Goal: Task Accomplishment & Management: Manage account settings

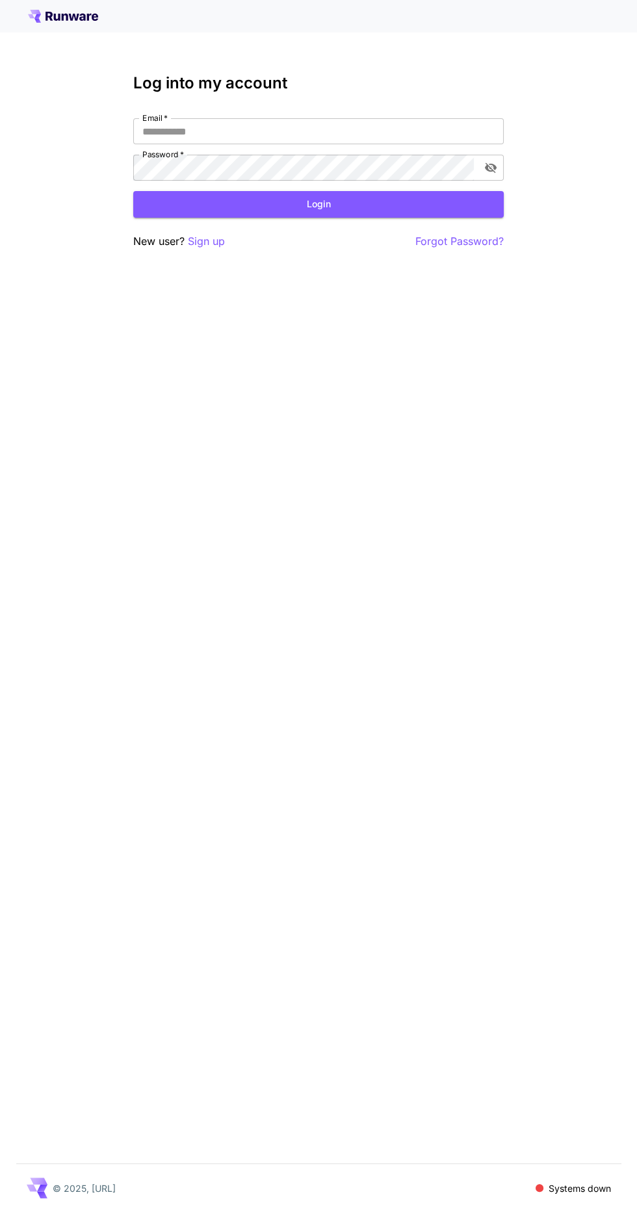
type input "**********"
click button "Login" at bounding box center [318, 204] width 370 height 27
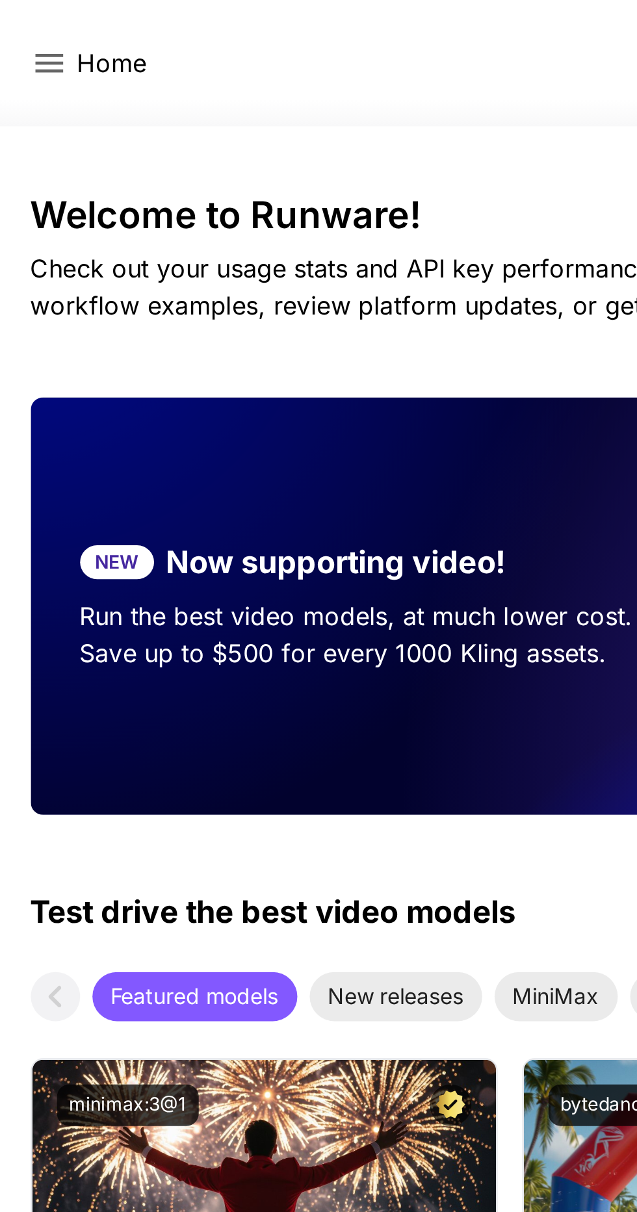
click at [35, 30] on p "Home" at bounding box center [46, 27] width 29 height 16
click at [15, 31] on icon at bounding box center [21, 27] width 12 height 8
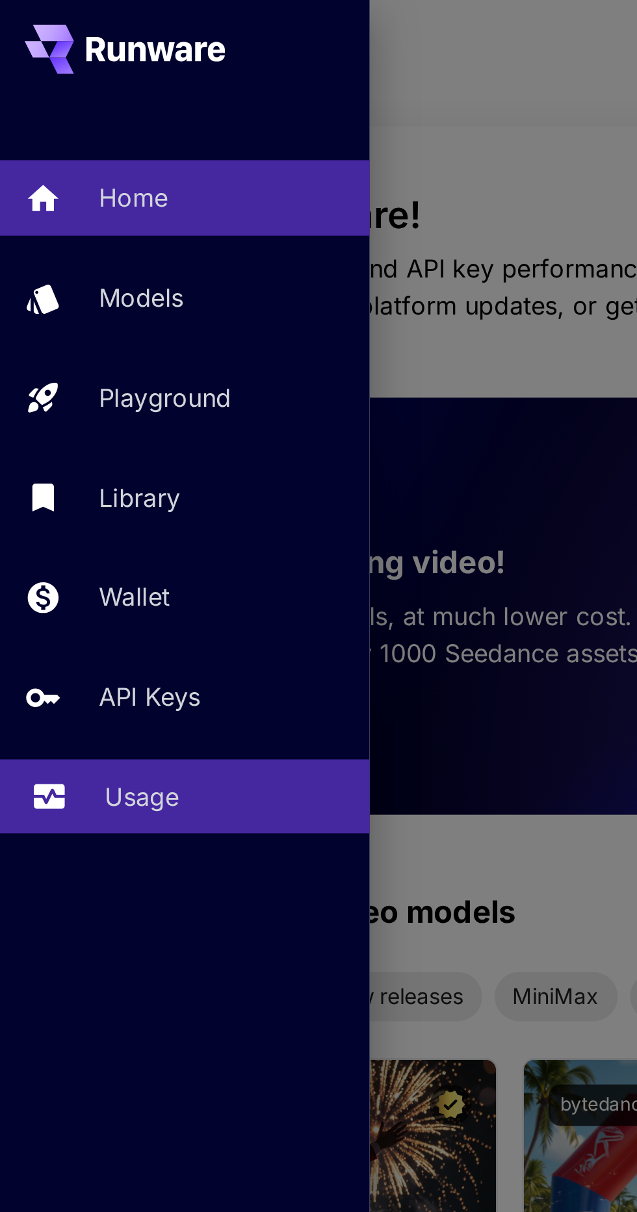
click at [86, 339] on div "Usage" at bounding box center [94, 336] width 101 height 16
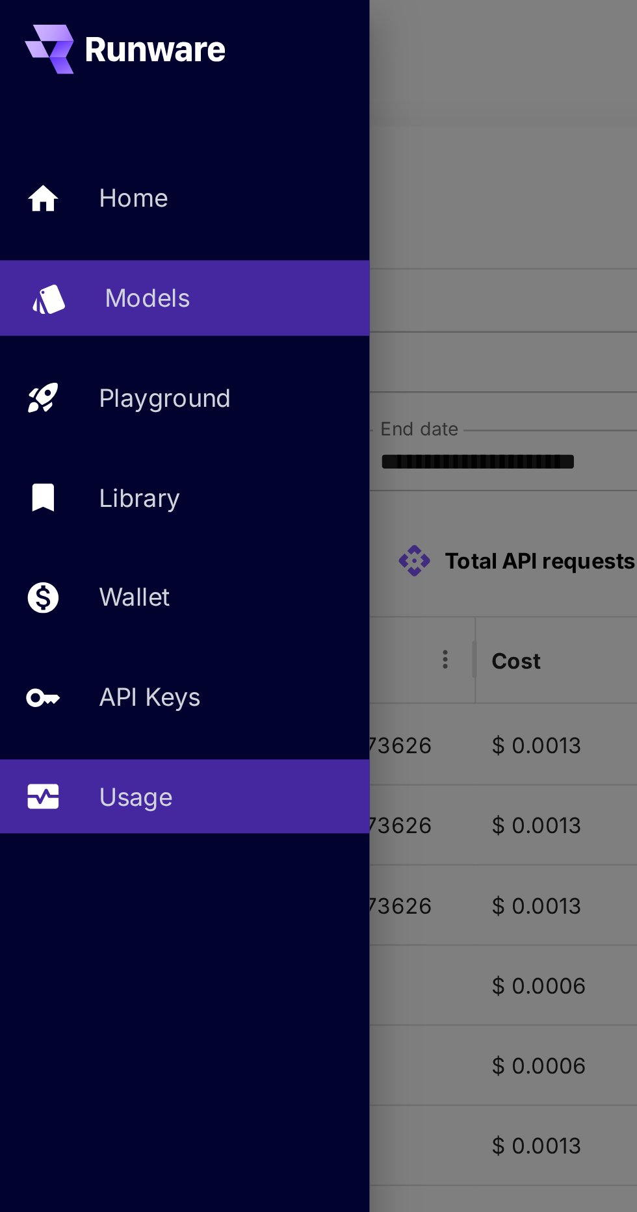
click at [92, 125] on div "Models" at bounding box center [94, 126] width 101 height 16
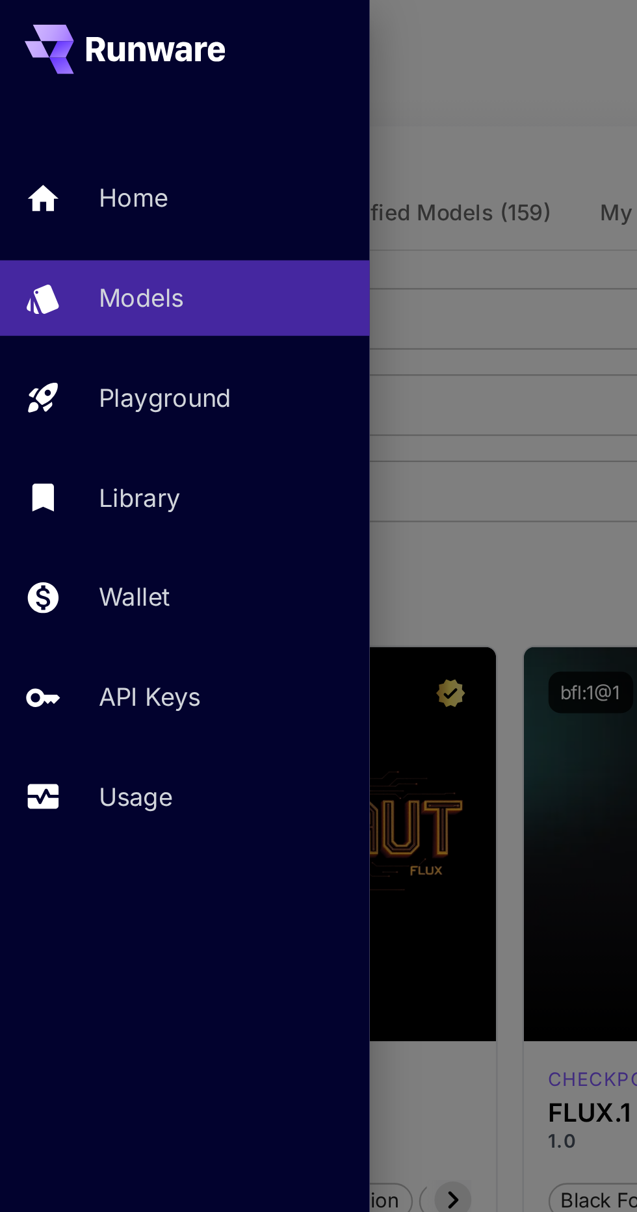
click at [218, 57] on div at bounding box center [318, 606] width 637 height 1212
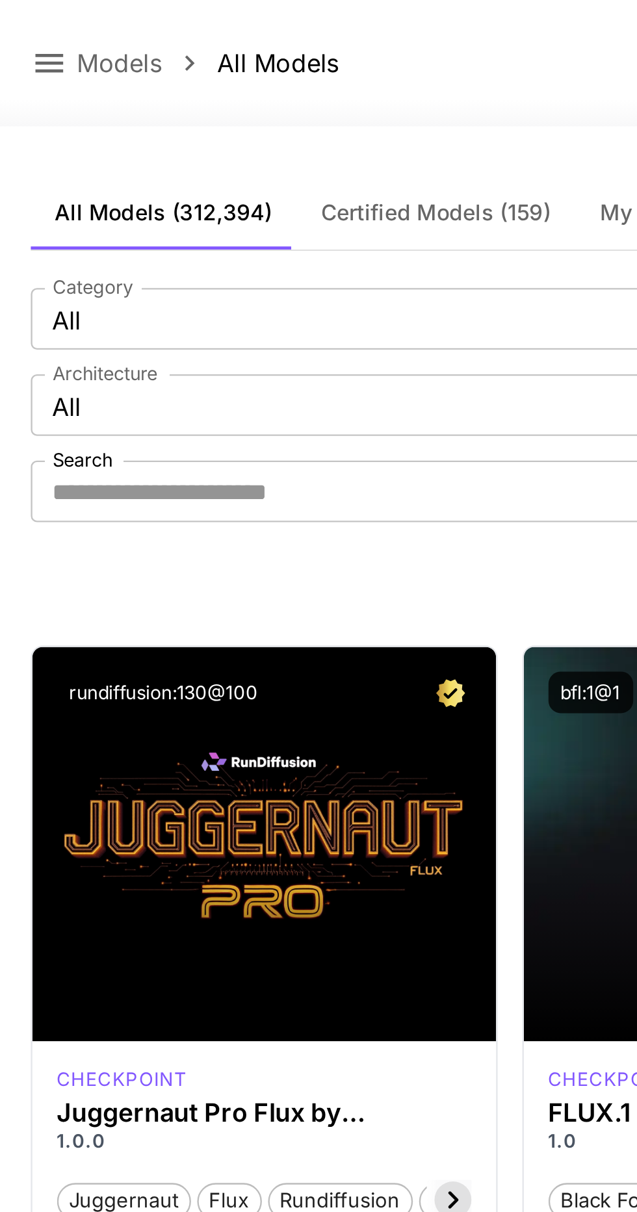
click at [20, 21] on icon at bounding box center [21, 27] width 16 height 16
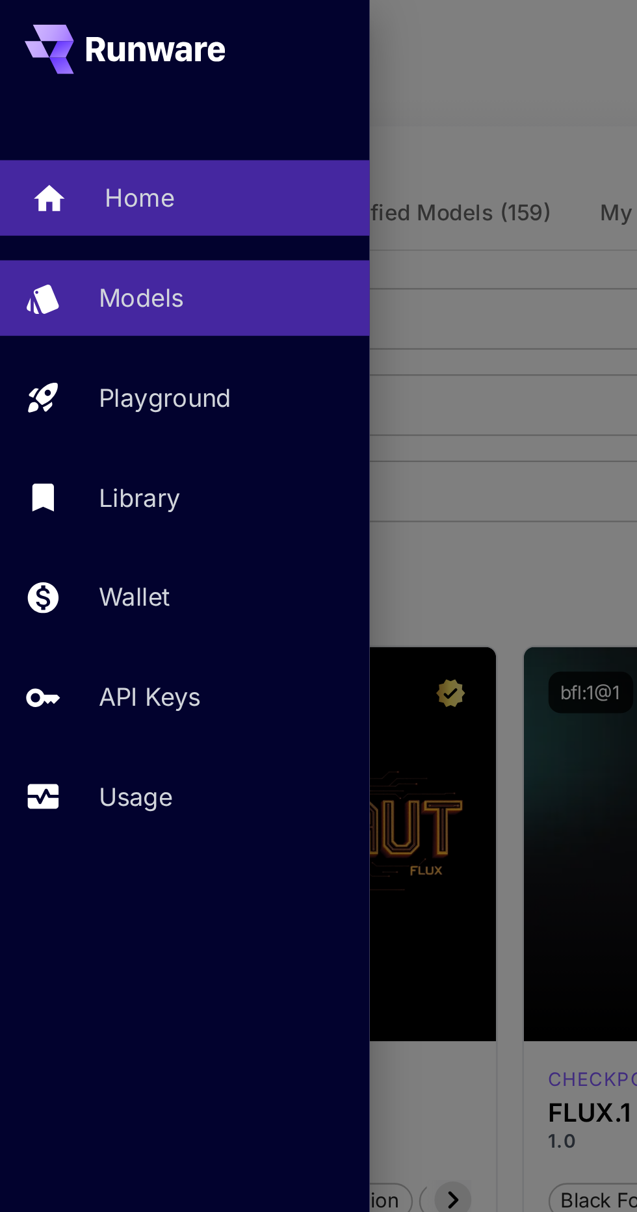
click at [94, 88] on div "Home" at bounding box center [94, 83] width 101 height 16
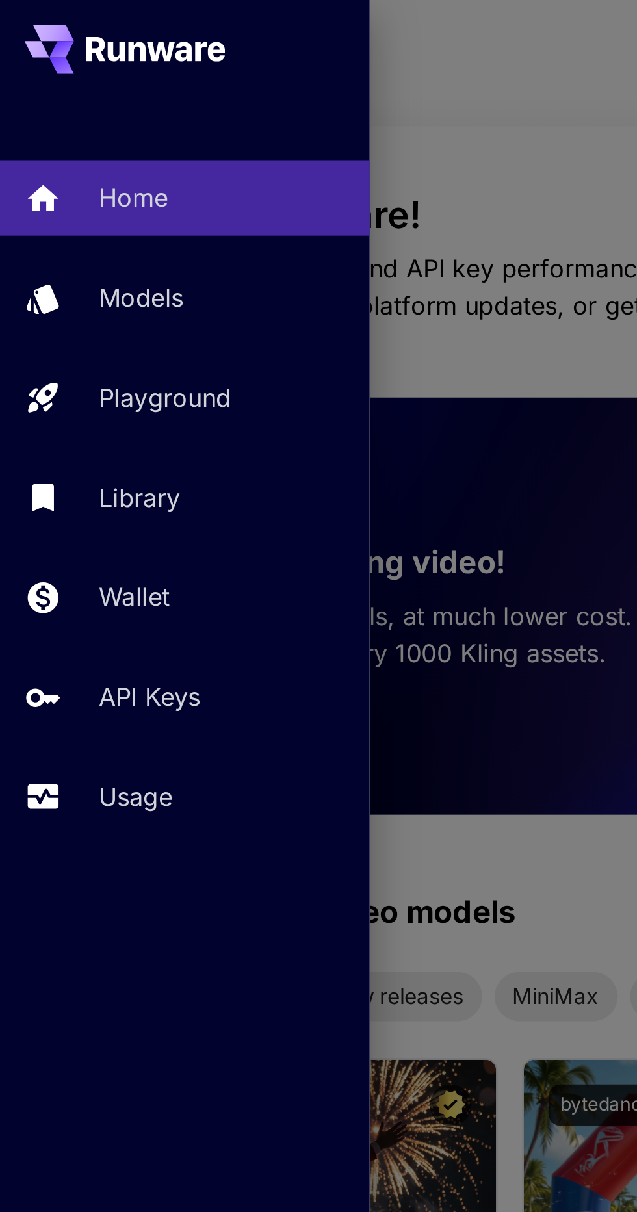
click at [235, 143] on div at bounding box center [318, 606] width 637 height 1212
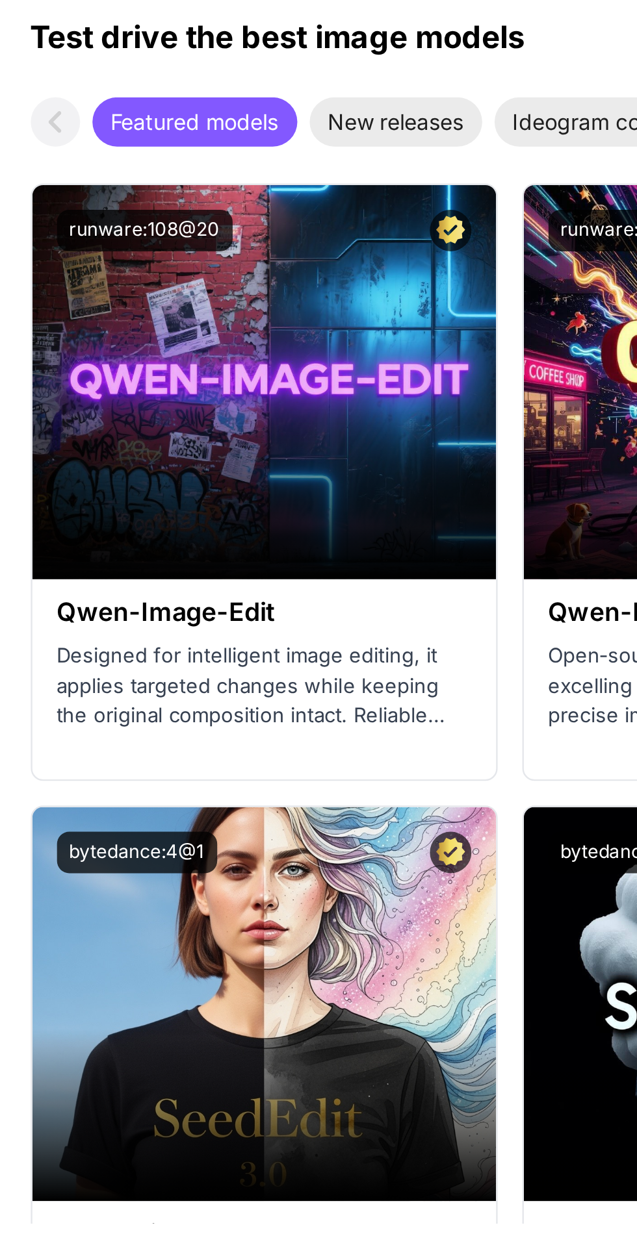
scroll to position [1756, 0]
